Goal: Navigation & Orientation: Go to known website

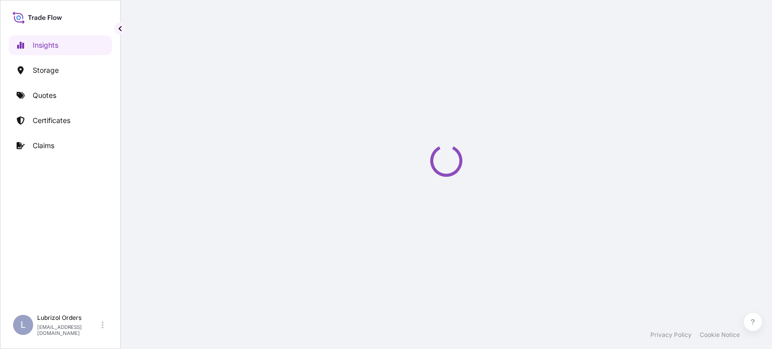
select select "2025"
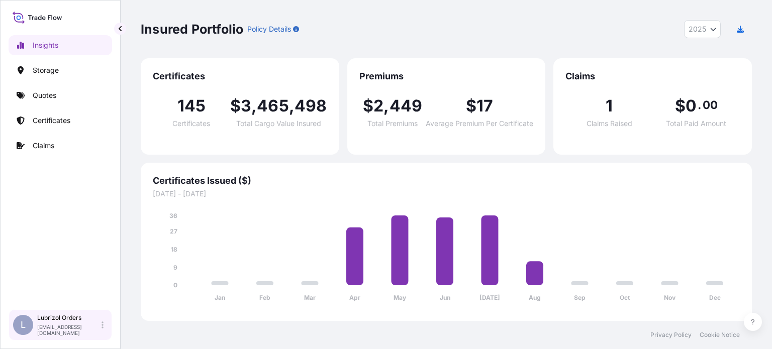
click at [100, 326] on div "Lubrizol Orders lubrizol.orders.frleh@bdpint.com" at bounding box center [72, 325] width 70 height 22
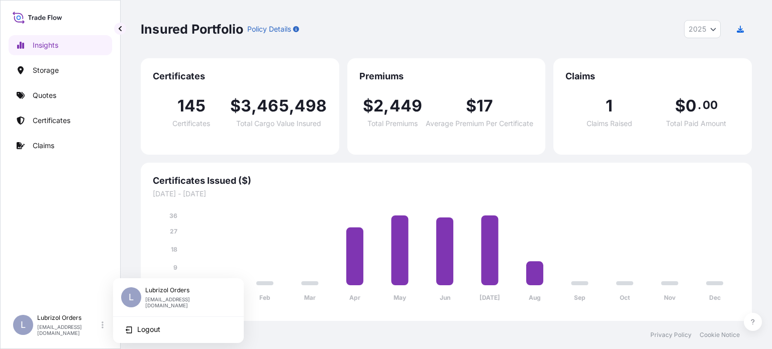
click at [192, 301] on p "lubrizol.orders.frleh@bdpint.com" at bounding box center [186, 303] width 82 height 12
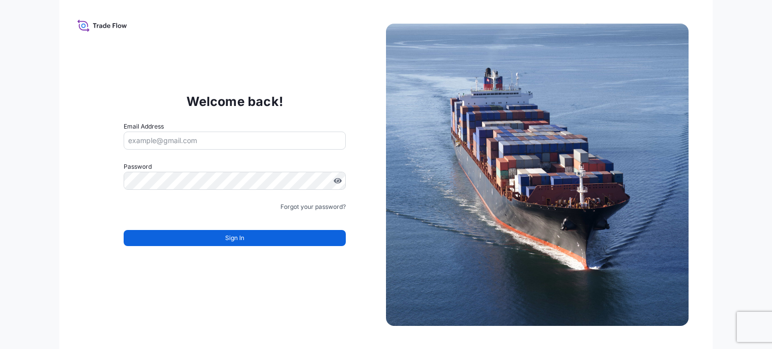
click at [219, 141] on input "Email Address" at bounding box center [235, 141] width 222 height 18
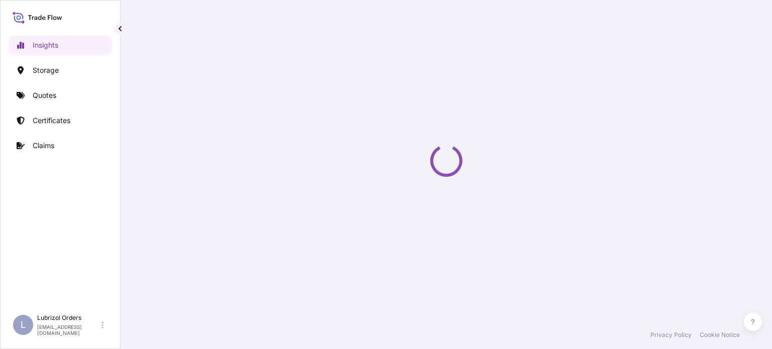
select select "2025"
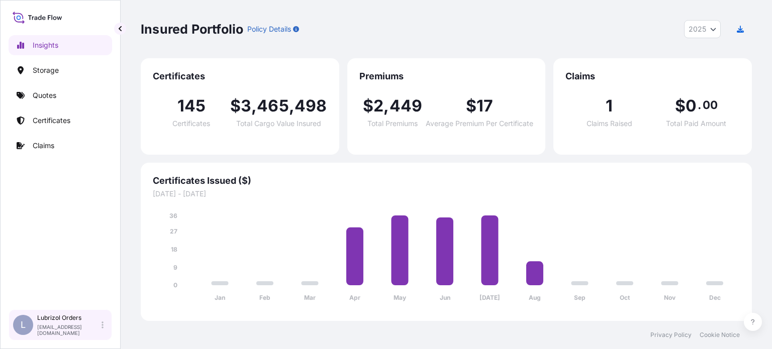
click at [66, 328] on p "lubrizol.orders.frleh@bdpint.com" at bounding box center [68, 330] width 62 height 12
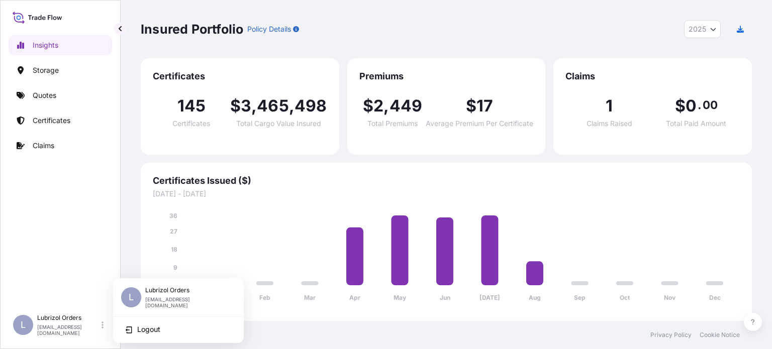
click at [171, 295] on p "Lubrizol Orders" at bounding box center [186, 291] width 82 height 8
click at [151, 293] on p "Lubrizol Orders" at bounding box center [186, 291] width 82 height 8
click at [132, 295] on span "L" at bounding box center [131, 298] width 5 height 10
click at [162, 293] on p "Lubrizol Orders" at bounding box center [186, 291] width 82 height 8
click at [50, 15] on icon at bounding box center [49, 17] width 3 height 5
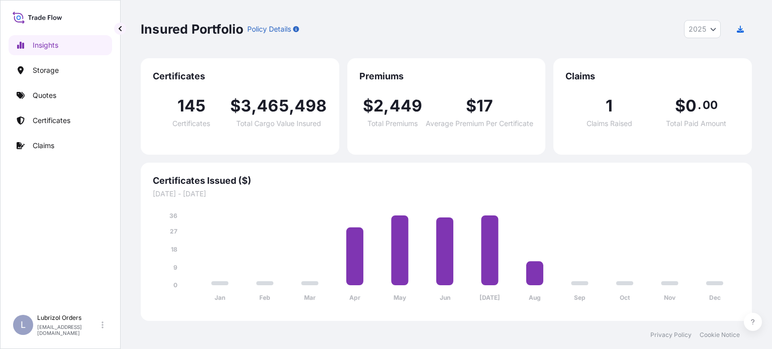
click at [42, 17] on icon at bounding box center [44, 19] width 4 height 4
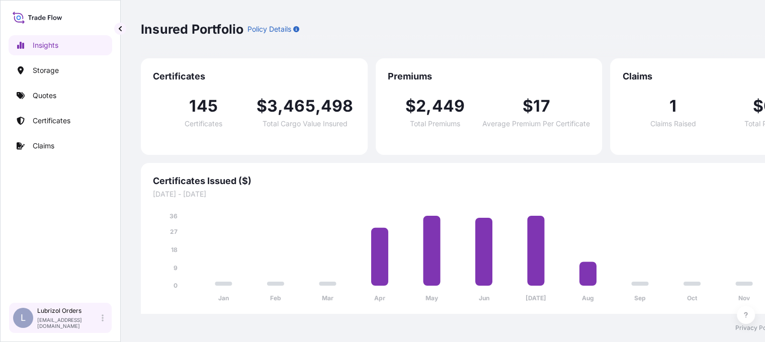
click at [81, 315] on p "Lubrizol Orders" at bounding box center [68, 311] width 62 height 8
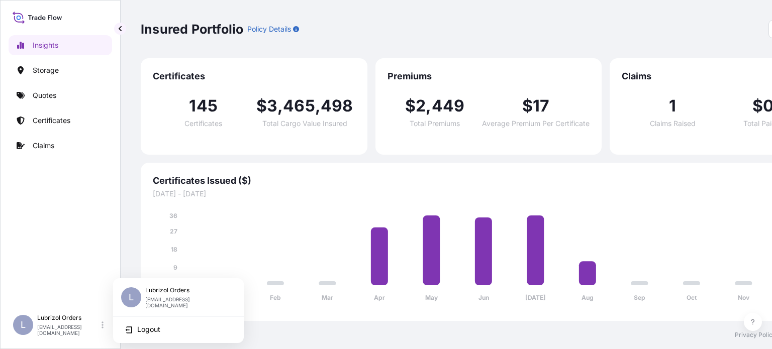
click at [171, 286] on div "L Lubrizol Orders lubrizol.orders.frleh@bdpint.com" at bounding box center [178, 300] width 131 height 35
click at [167, 292] on p "Lubrizol Orders" at bounding box center [186, 291] width 82 height 8
